Goal: Obtain resource: Download file/media

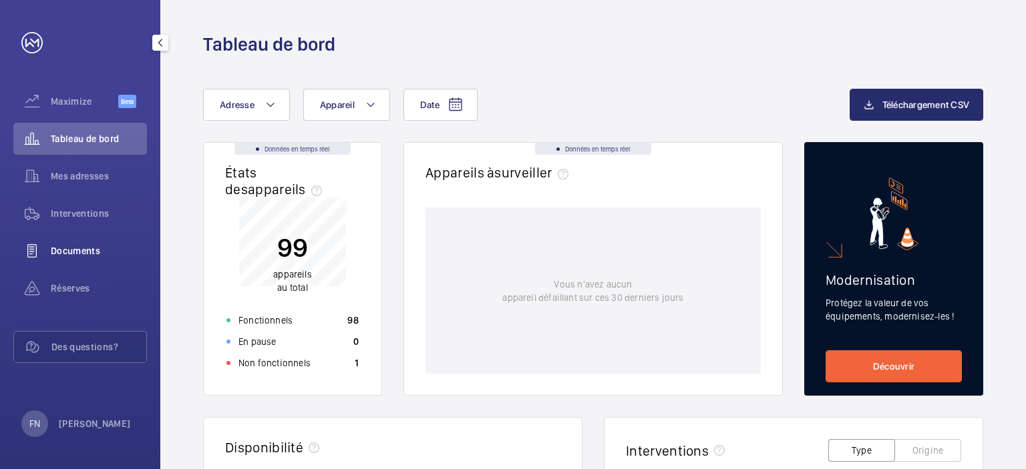
click at [88, 256] on span "Documents" at bounding box center [99, 250] width 96 height 13
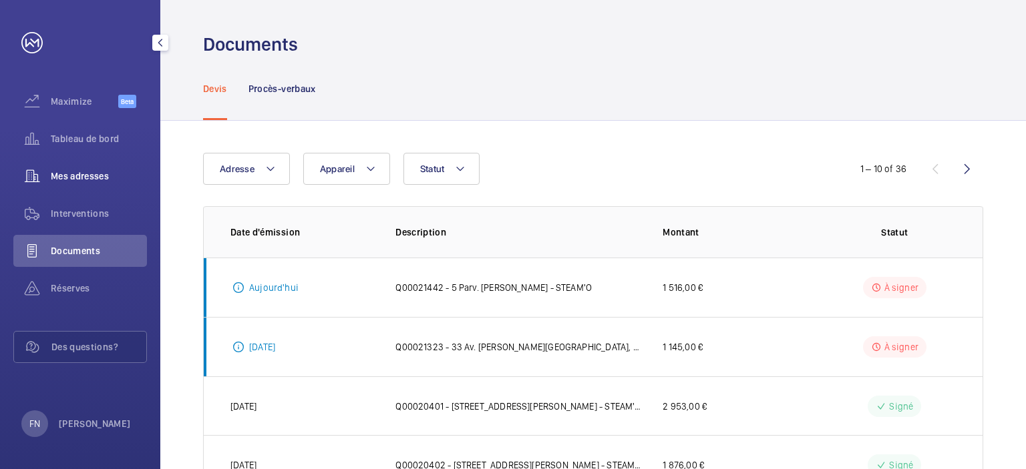
click at [93, 186] on div "Mes adresses" at bounding box center [80, 176] width 134 height 32
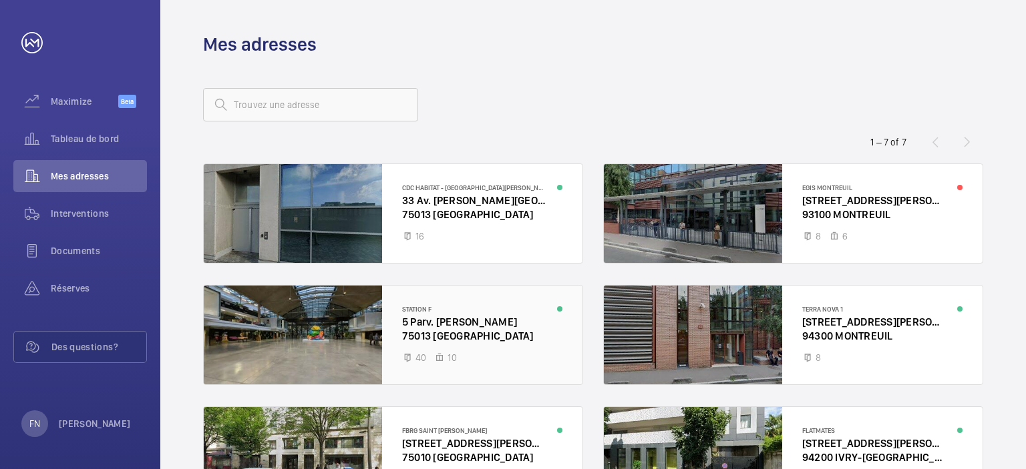
click at [469, 303] on div at bounding box center [393, 335] width 379 height 99
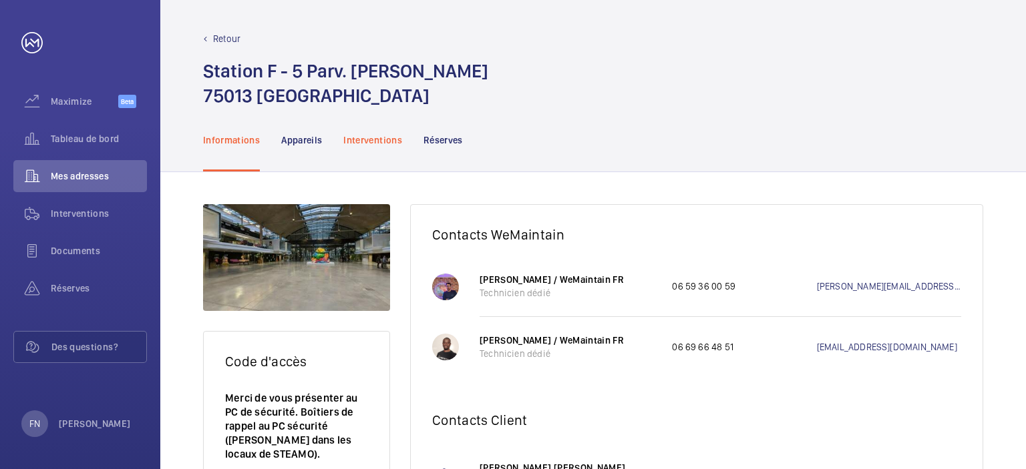
click at [393, 141] on p "Interventions" at bounding box center [372, 140] width 59 height 13
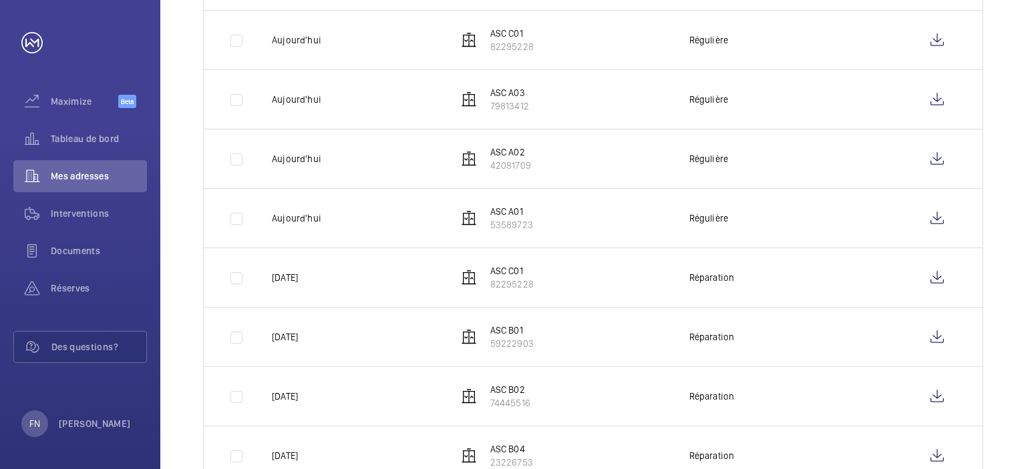
scroll to position [398, 0]
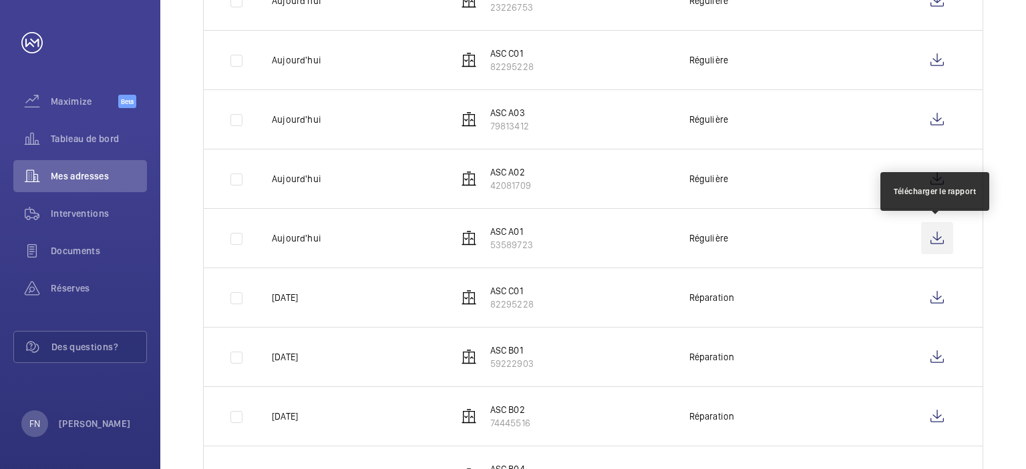
click at [927, 236] on wm-front-icon-button at bounding box center [937, 238] width 32 height 32
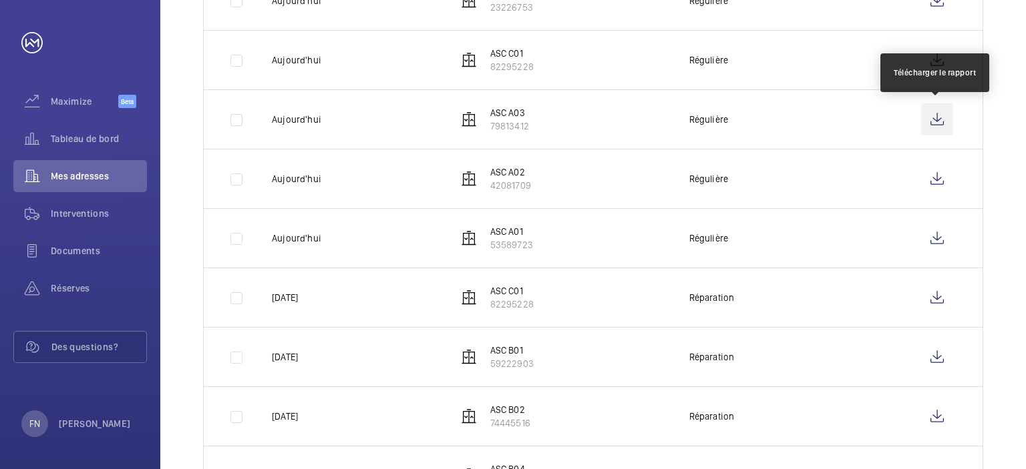
click at [934, 114] on wm-front-icon-button at bounding box center [937, 119] width 32 height 32
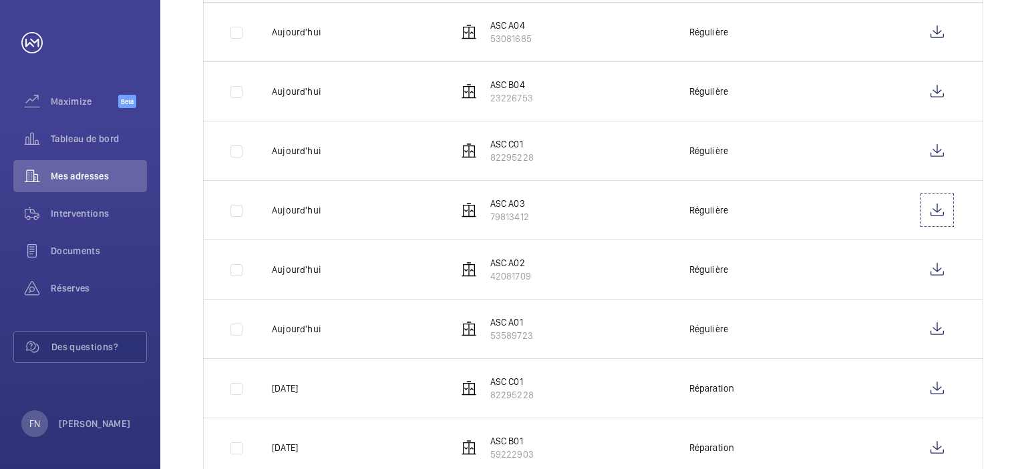
scroll to position [198, 0]
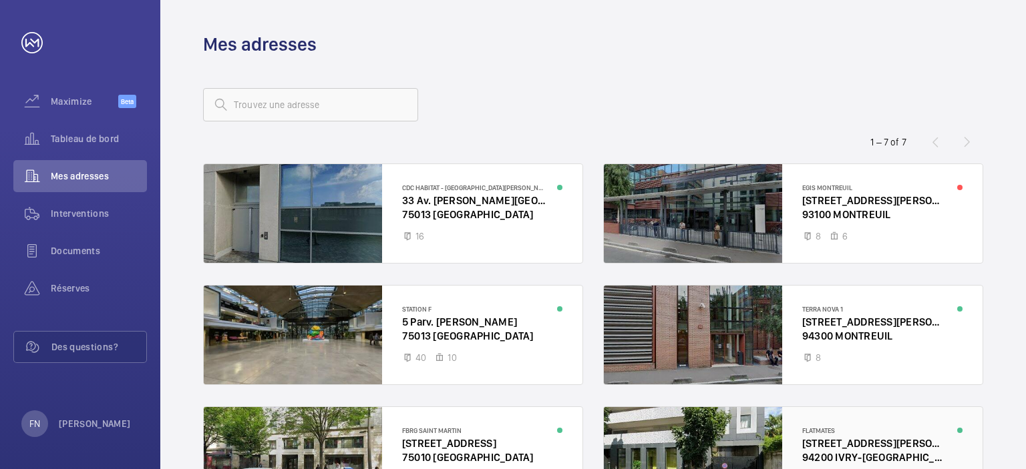
click at [817, 415] on div at bounding box center [793, 456] width 379 height 99
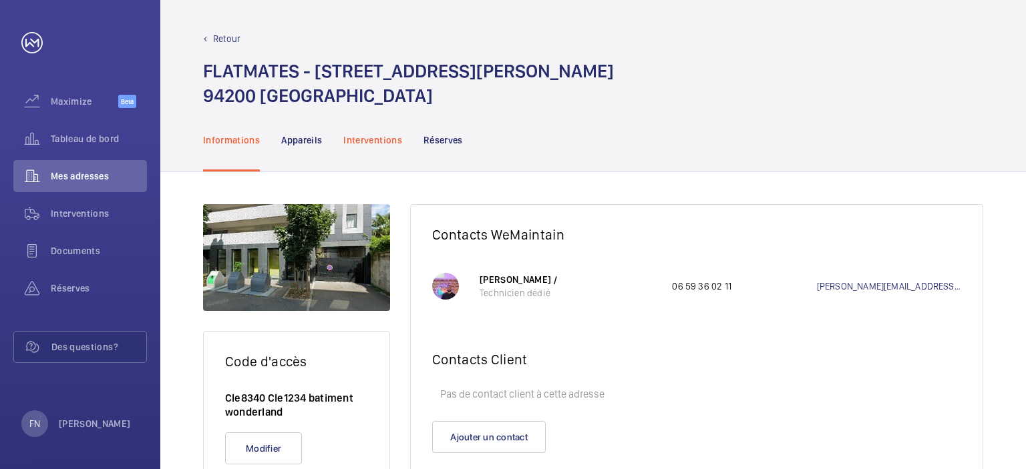
click at [369, 141] on p "Interventions" at bounding box center [372, 140] width 59 height 13
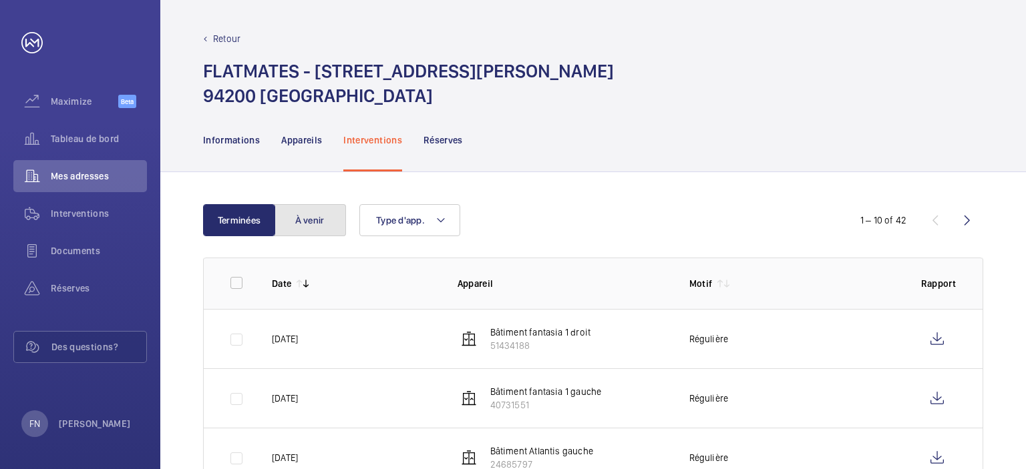
click at [302, 224] on button "À venir" at bounding box center [310, 220] width 72 height 32
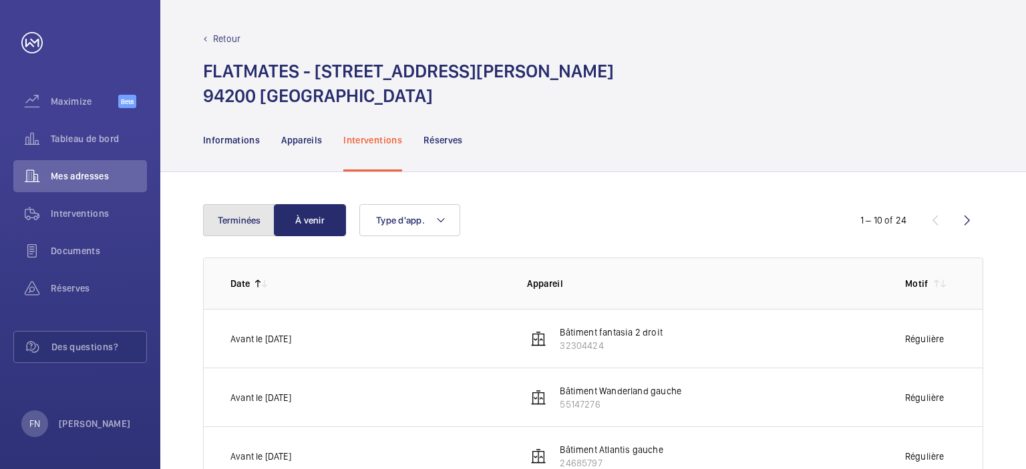
click at [244, 221] on button "Terminées" at bounding box center [239, 220] width 72 height 32
